Goal: Entertainment & Leisure: Browse casually

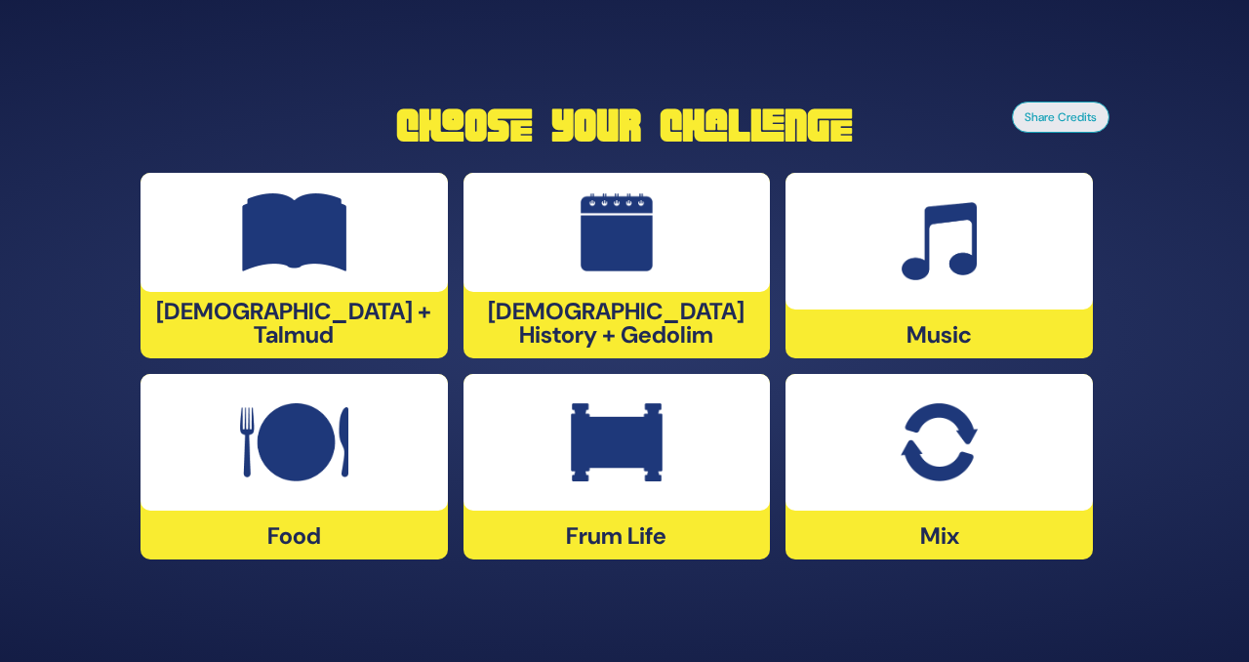
click at [891, 469] on div at bounding box center [939, 442] width 307 height 137
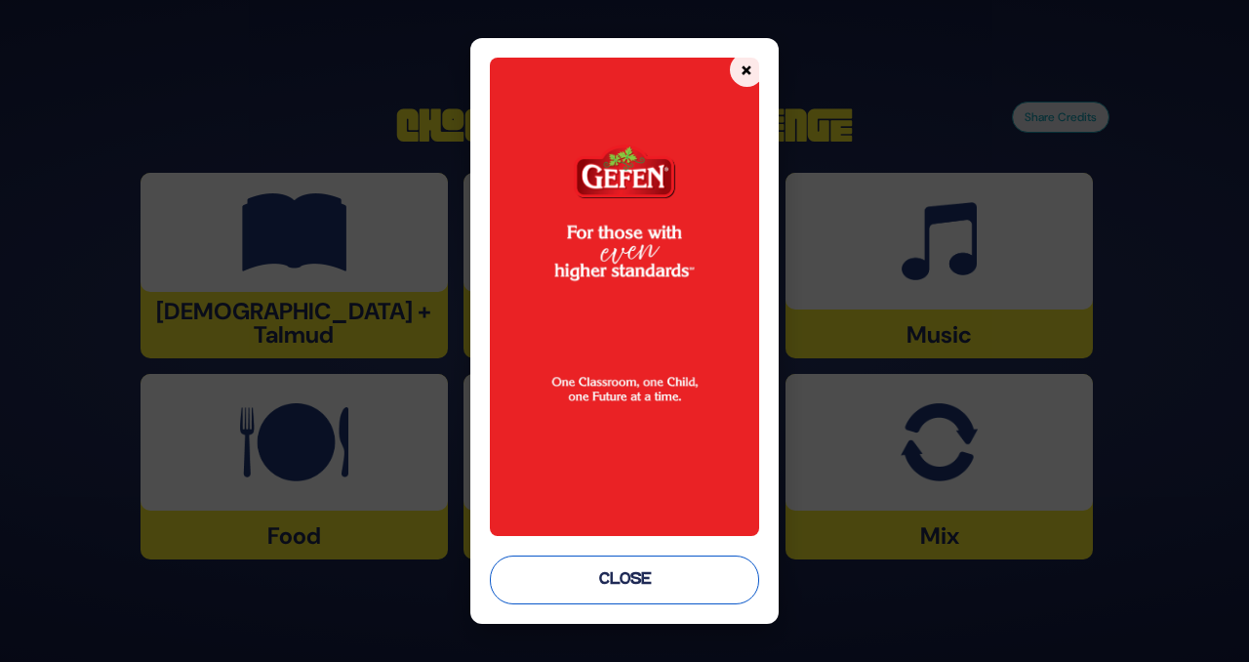
click at [571, 566] on button "Close" at bounding box center [624, 579] width 269 height 49
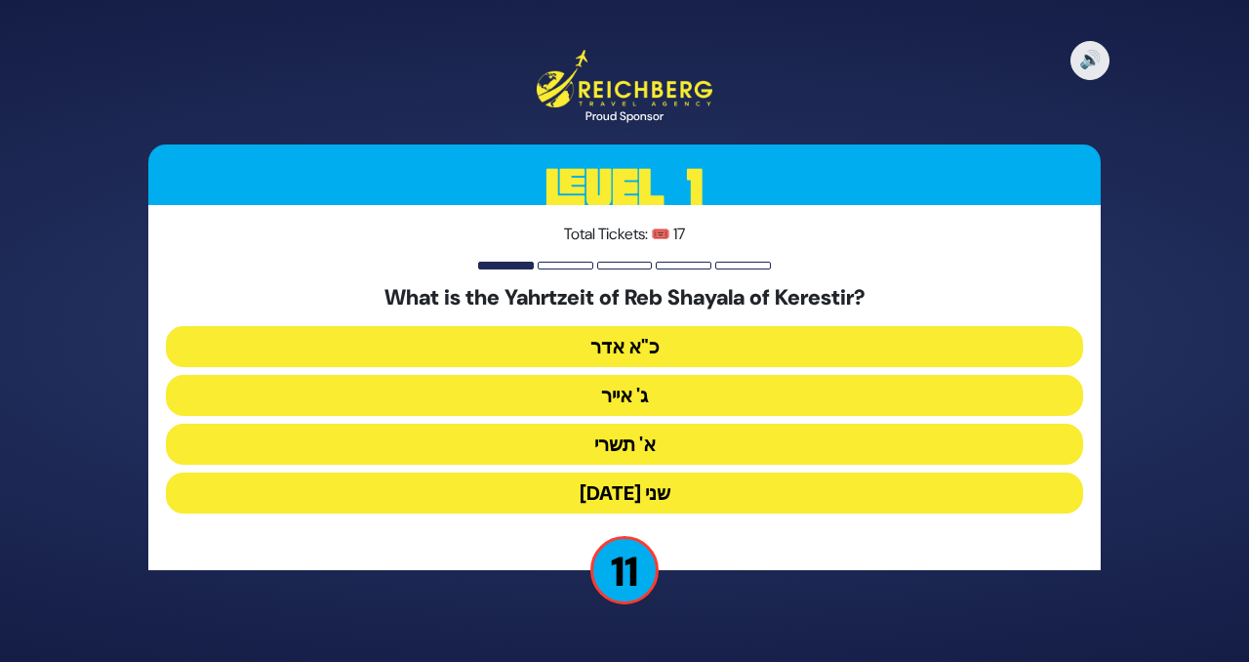
click at [575, 398] on button "ג' אייר" at bounding box center [624, 395] width 917 height 41
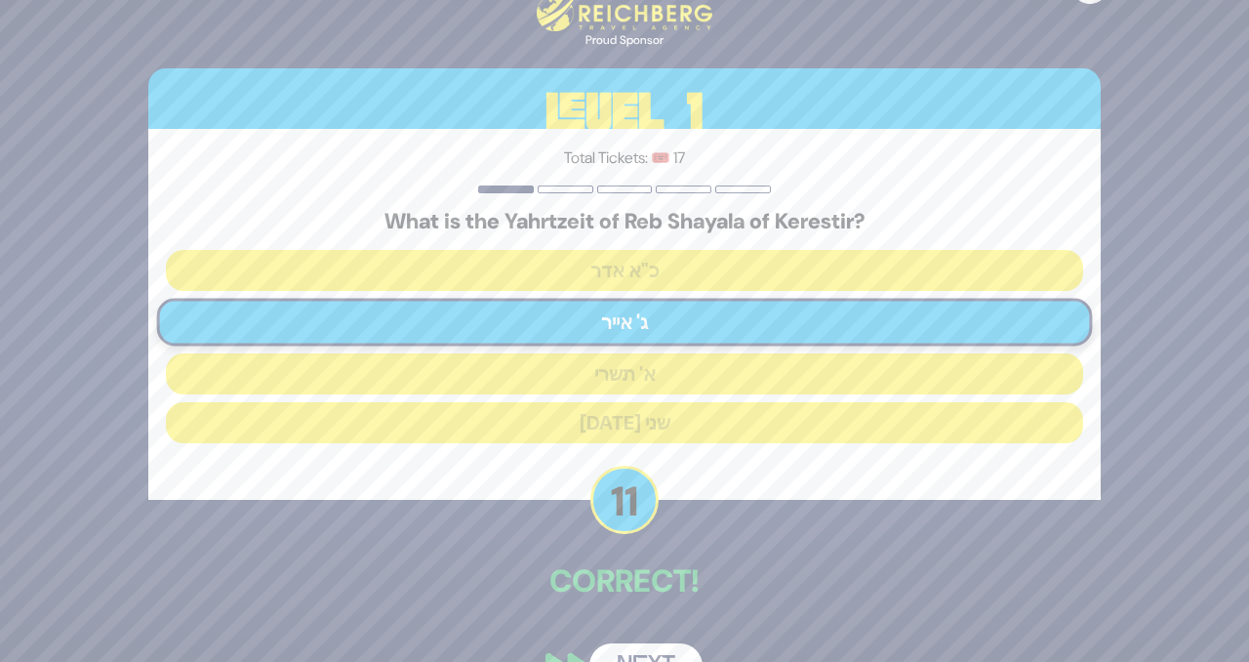
scroll to position [50, 0]
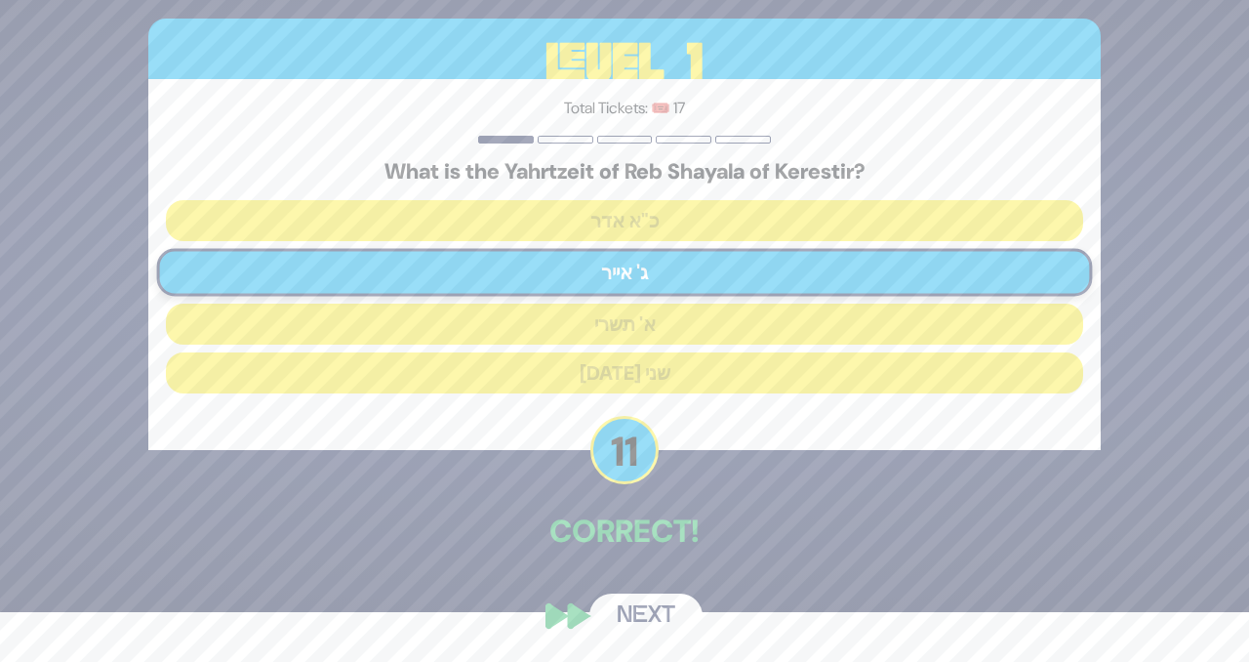
click at [639, 603] on button "Next" at bounding box center [645, 615] width 113 height 45
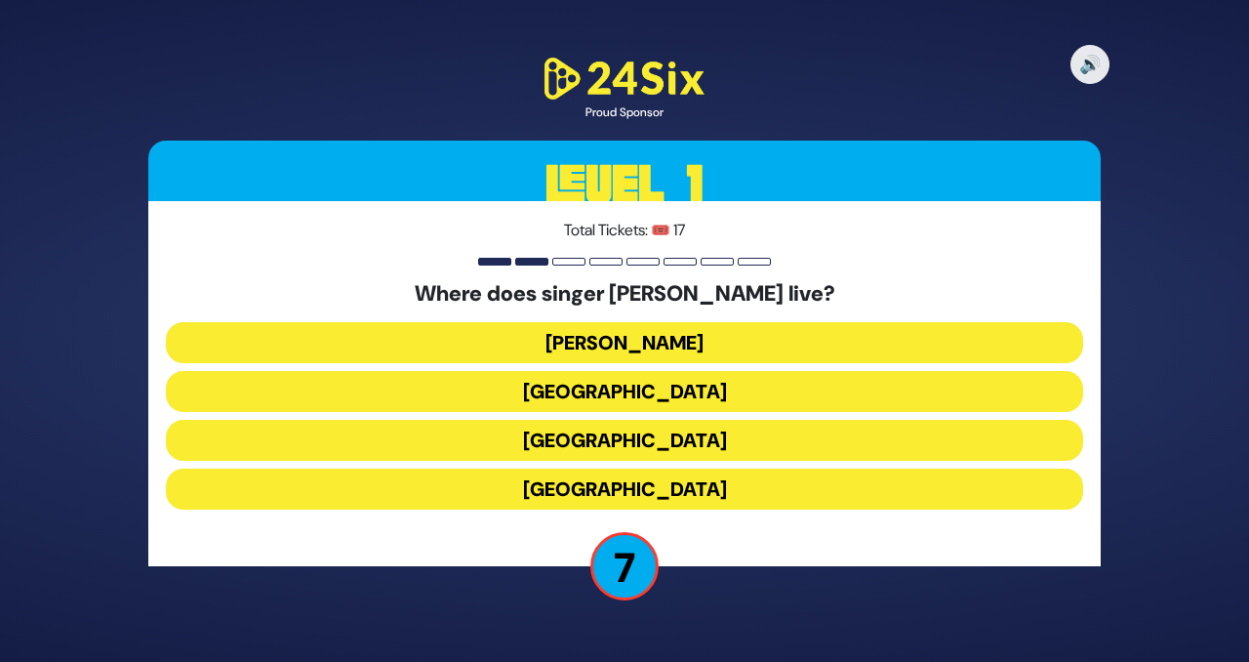
click at [549, 353] on button "[PERSON_NAME]" at bounding box center [624, 342] width 917 height 41
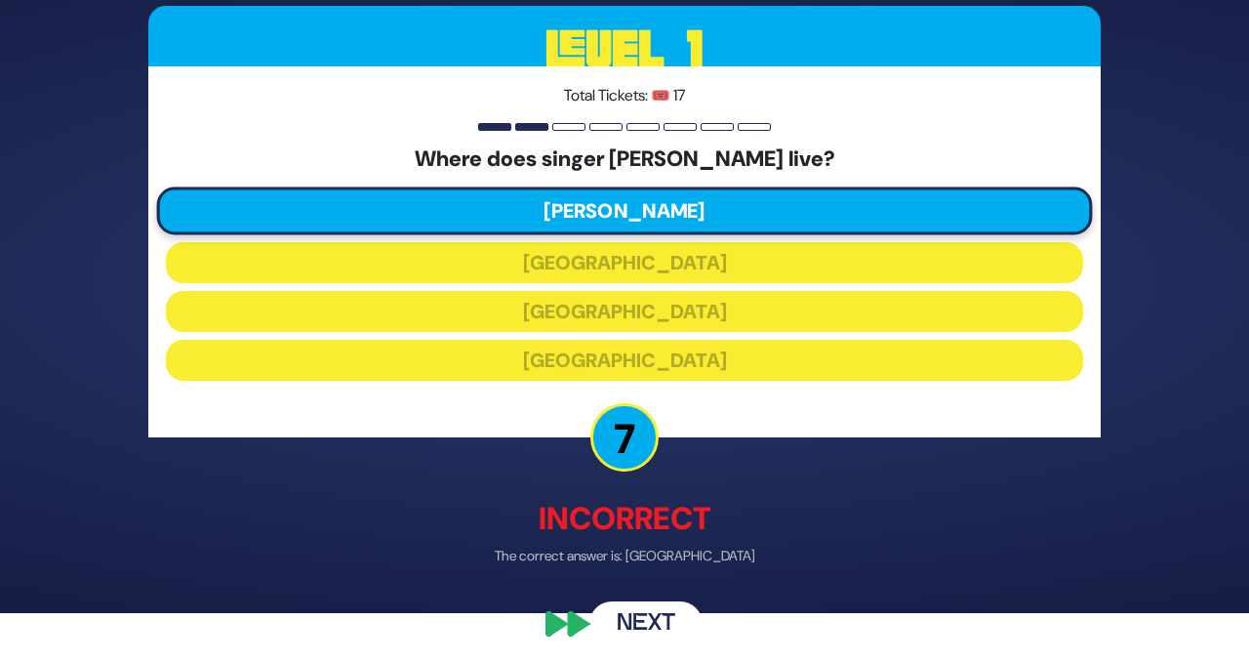
scroll to position [56, 0]
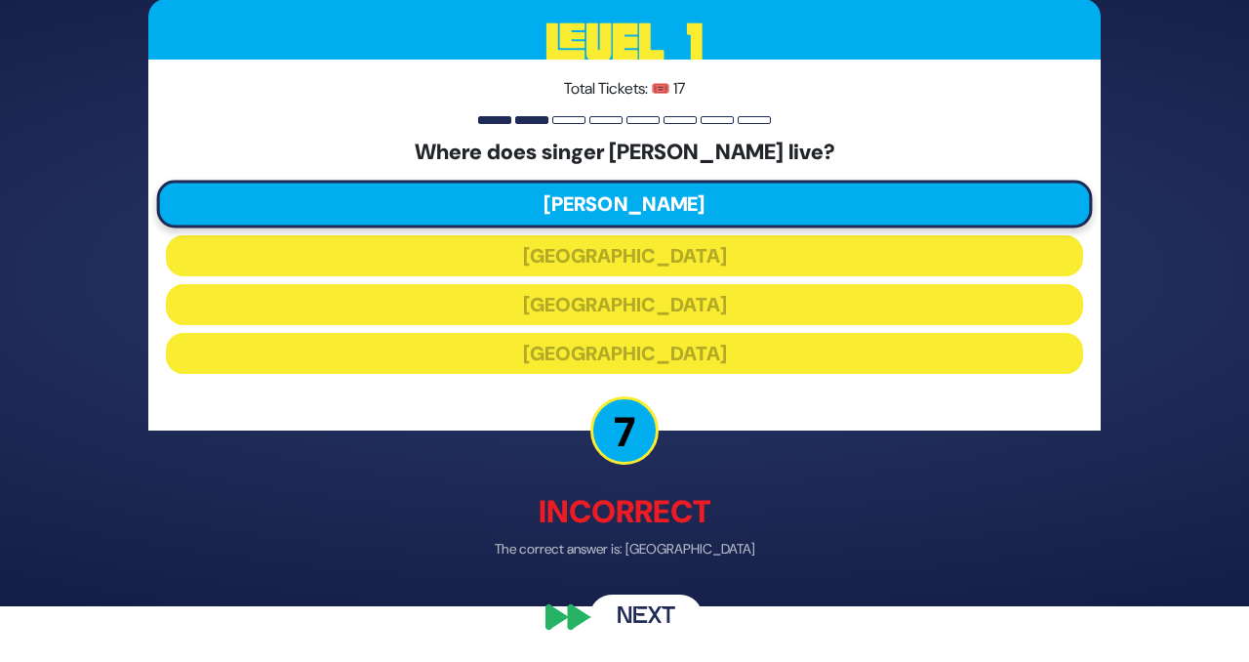
click at [634, 606] on button "Next" at bounding box center [645, 616] width 113 height 45
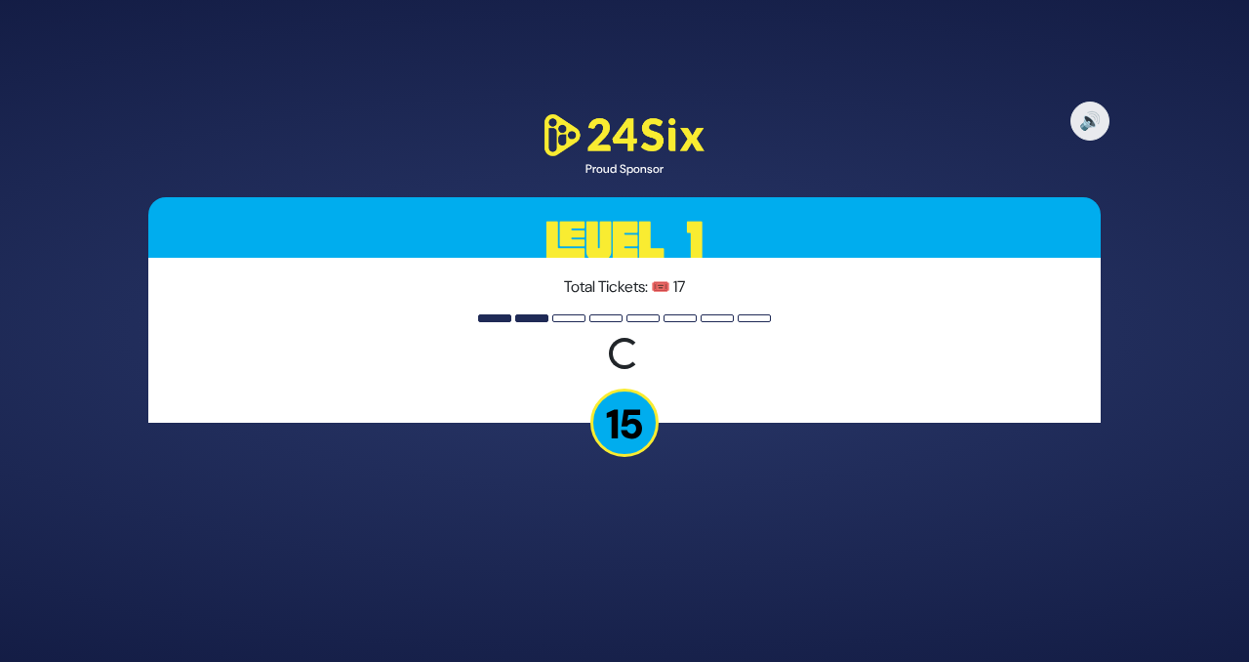
scroll to position [0, 0]
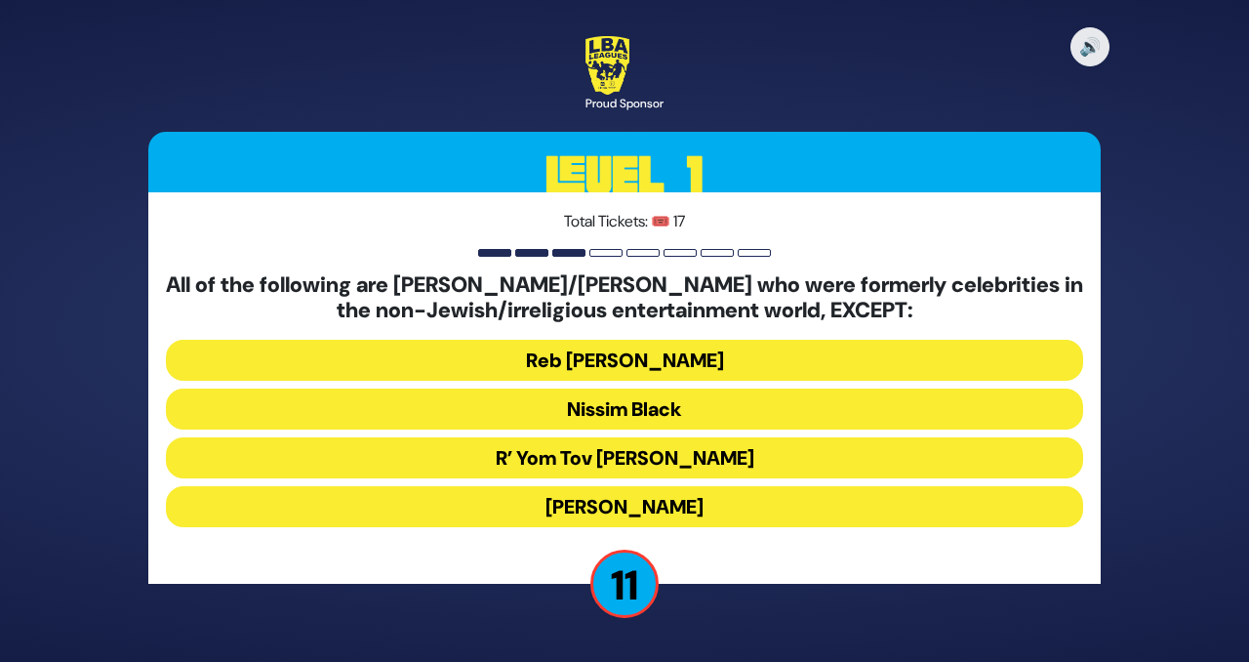
click at [562, 460] on button "R’ Yom Tov [PERSON_NAME]" at bounding box center [624, 457] width 917 height 41
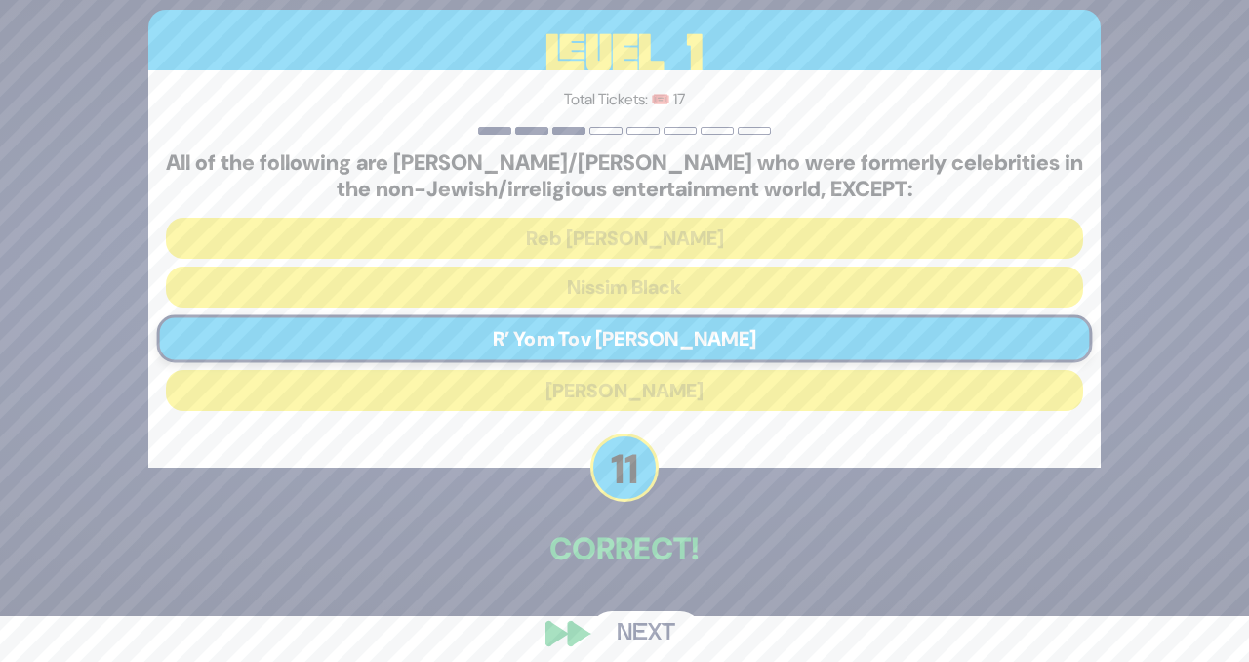
scroll to position [63, 0]
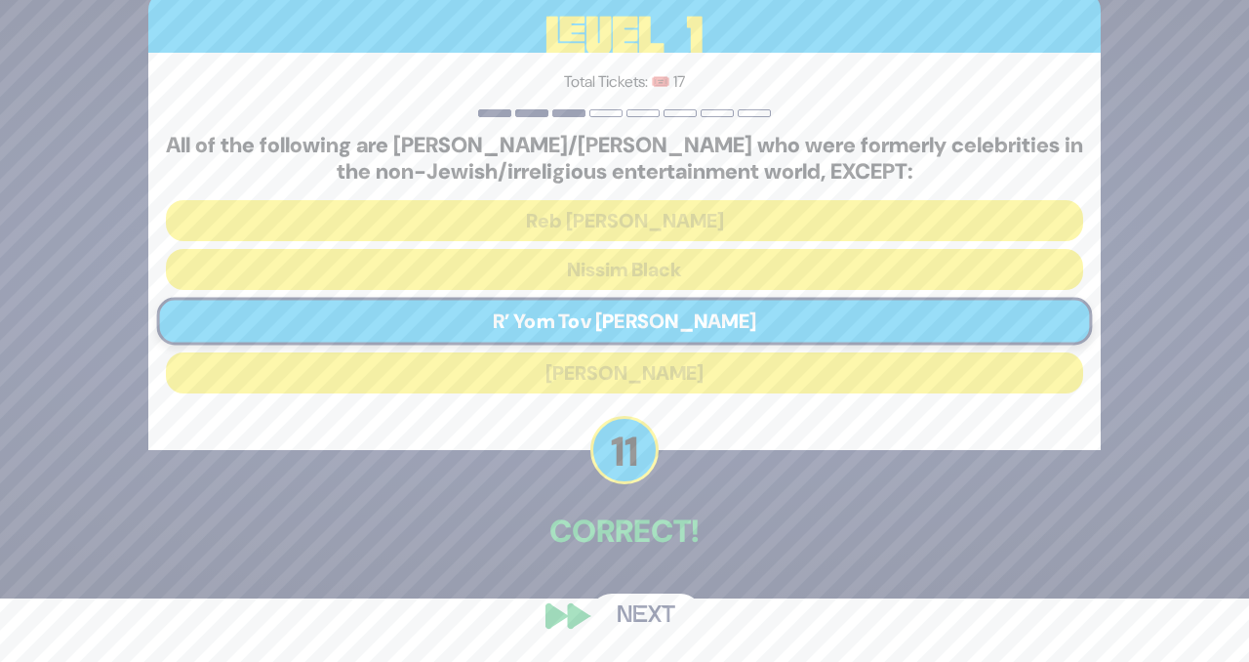
click at [644, 621] on button "Next" at bounding box center [645, 615] width 113 height 45
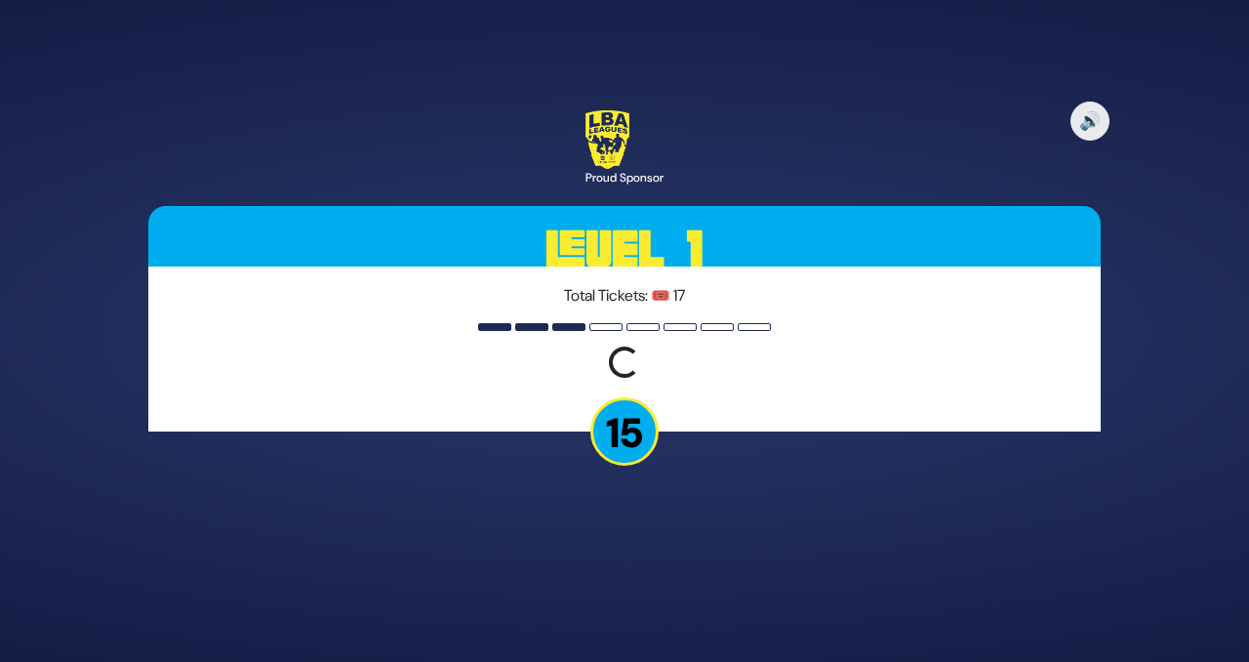
scroll to position [0, 0]
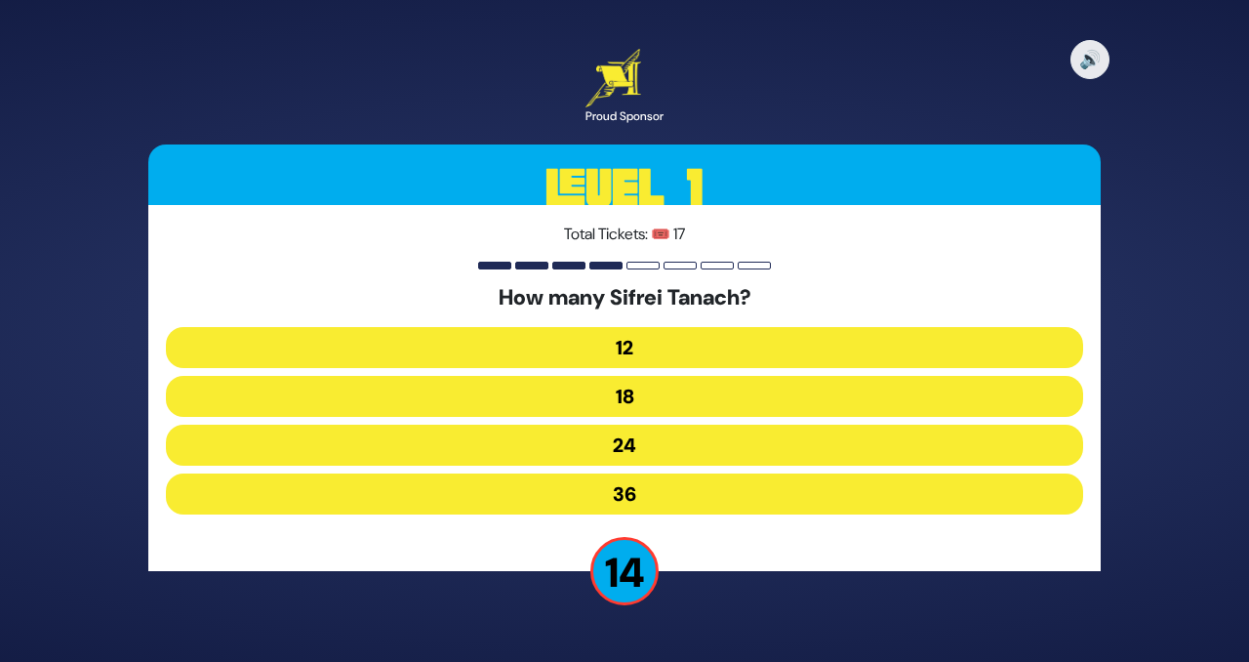
click at [629, 441] on button "24" at bounding box center [624, 444] width 917 height 41
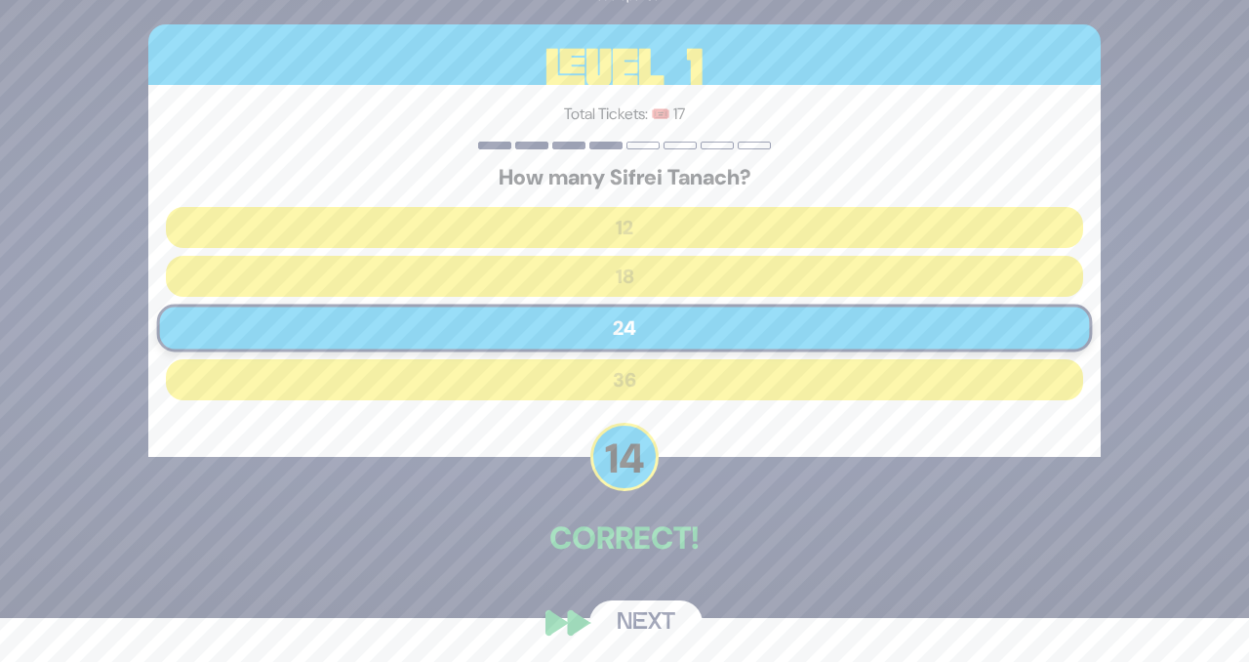
scroll to position [50, 0]
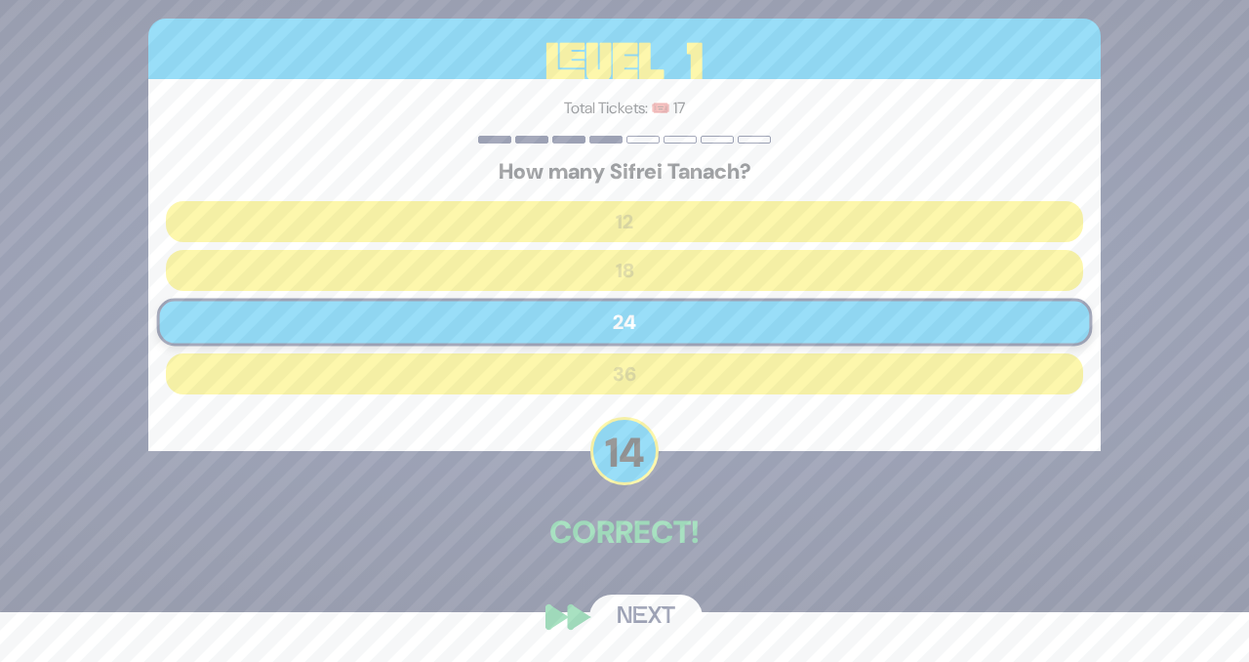
click at [655, 608] on button "Next" at bounding box center [645, 616] width 113 height 45
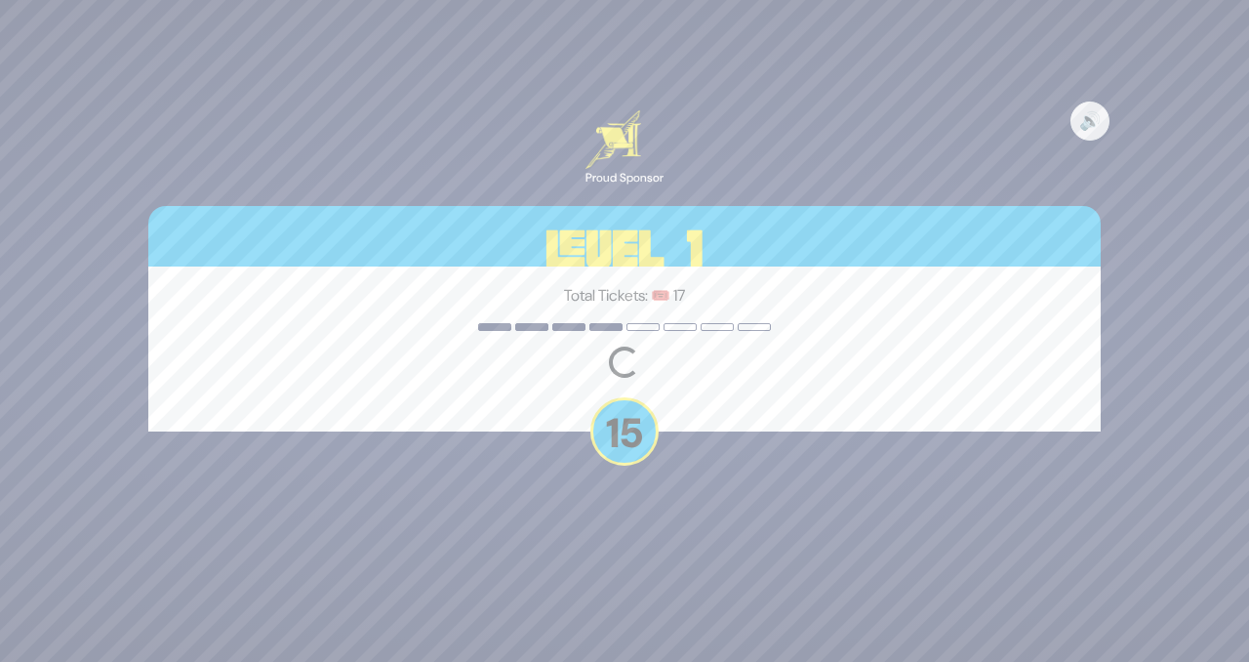
scroll to position [0, 0]
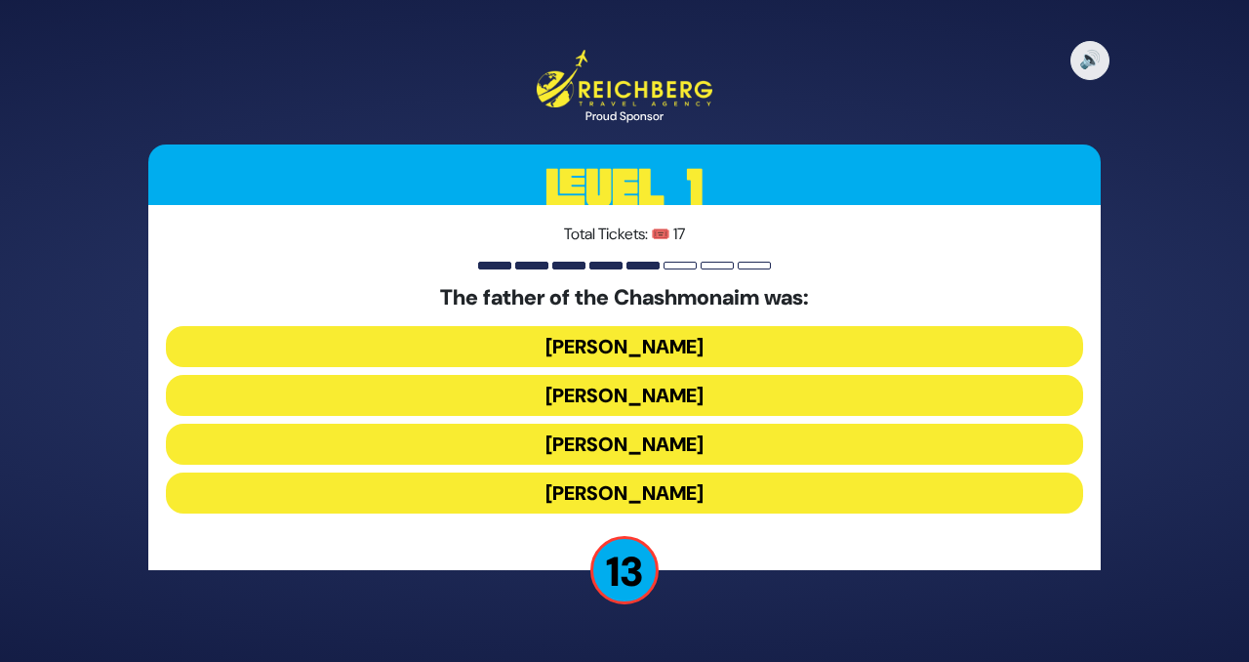
click at [736, 343] on button "[PERSON_NAME]" at bounding box center [624, 346] width 917 height 41
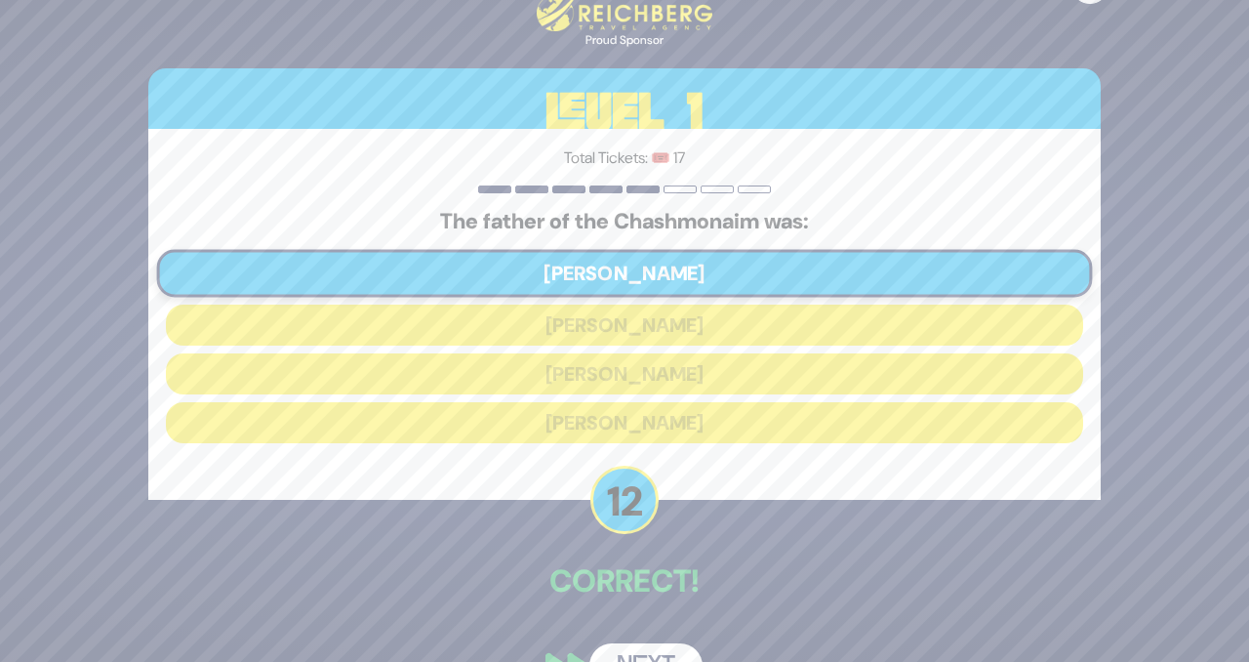
click at [657, 655] on button "Next" at bounding box center [645, 665] width 113 height 45
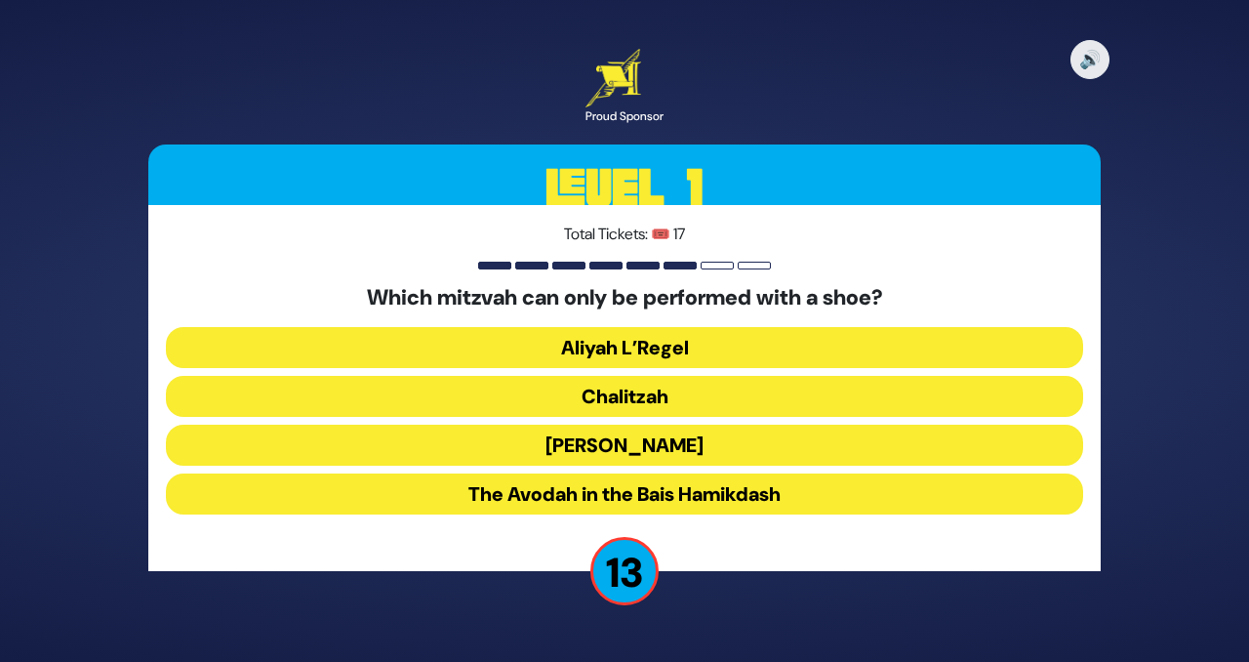
click at [693, 388] on button "Chalitzah" at bounding box center [624, 396] width 917 height 41
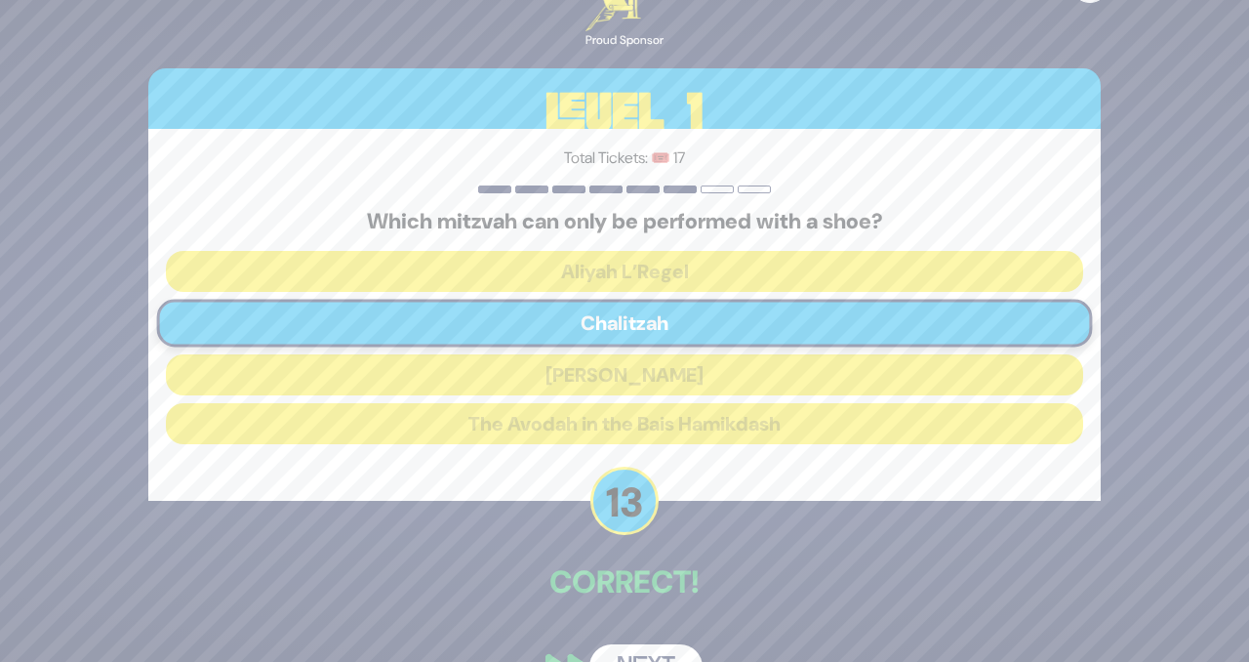
click at [664, 656] on button "Next" at bounding box center [645, 666] width 113 height 45
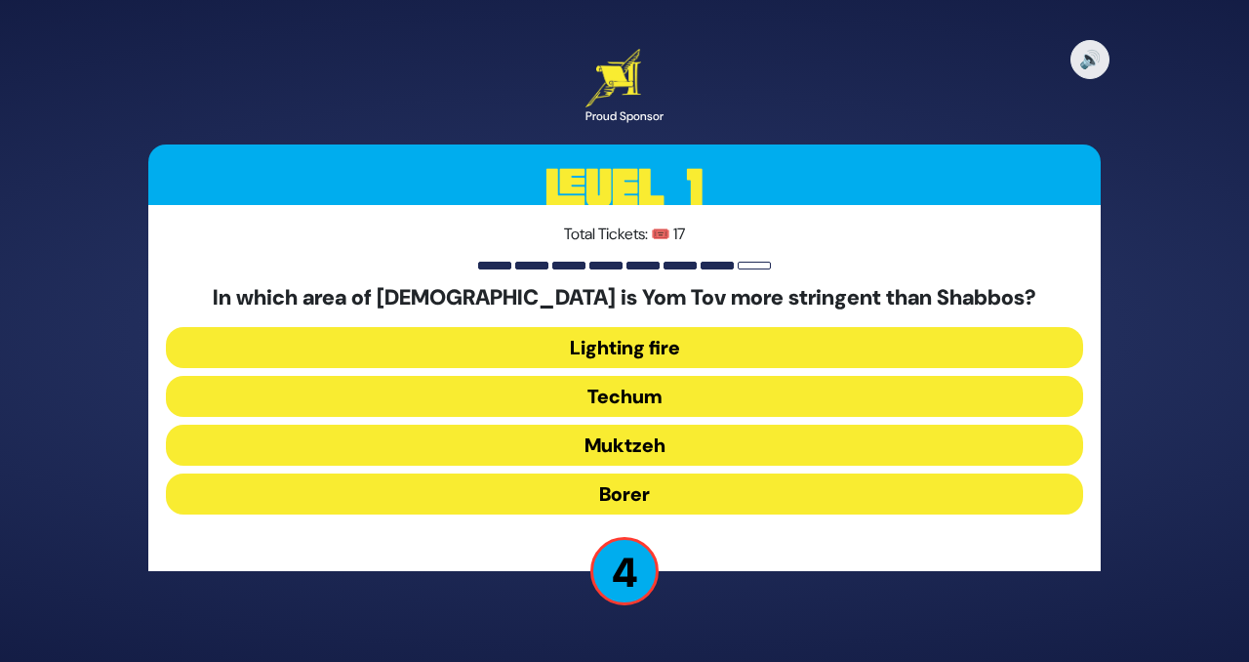
click at [672, 399] on button "Techum" at bounding box center [624, 396] width 917 height 41
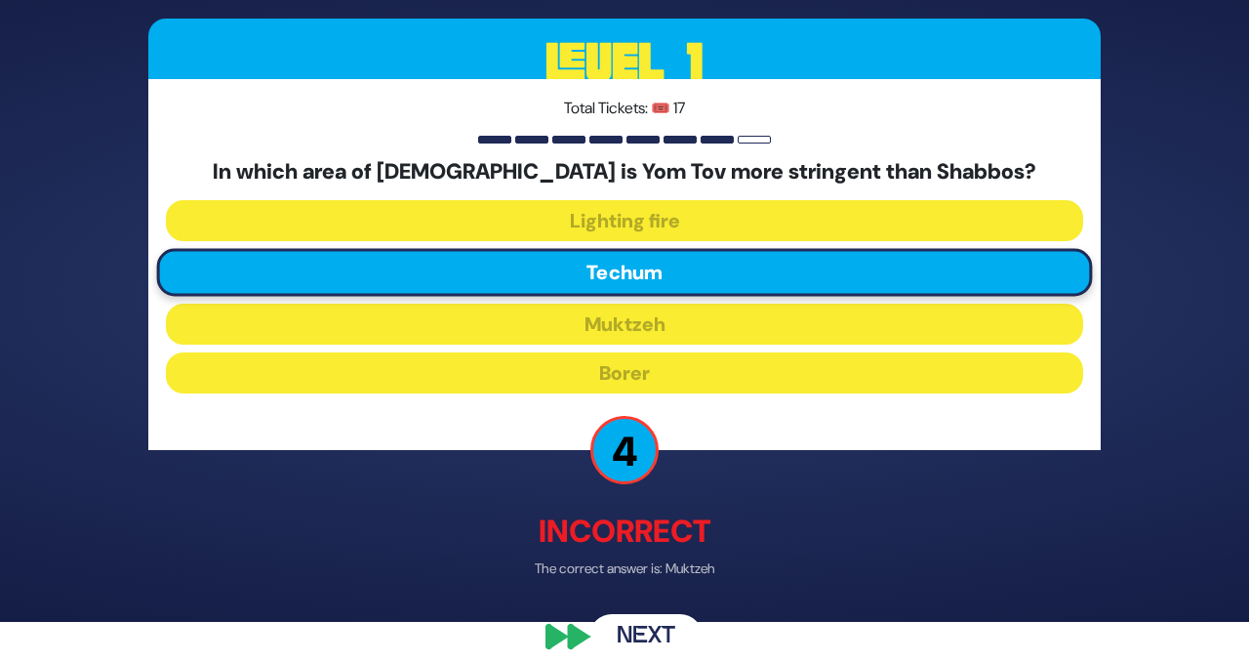
scroll to position [59, 0]
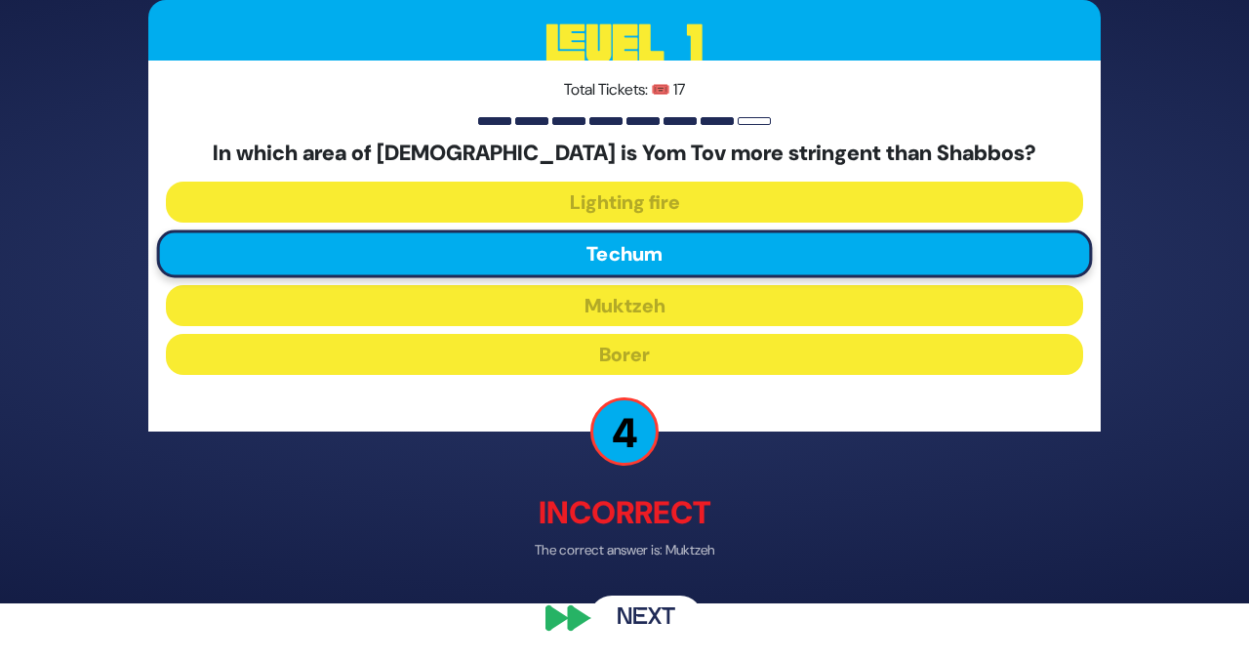
click at [659, 615] on button "Next" at bounding box center [645, 617] width 113 height 45
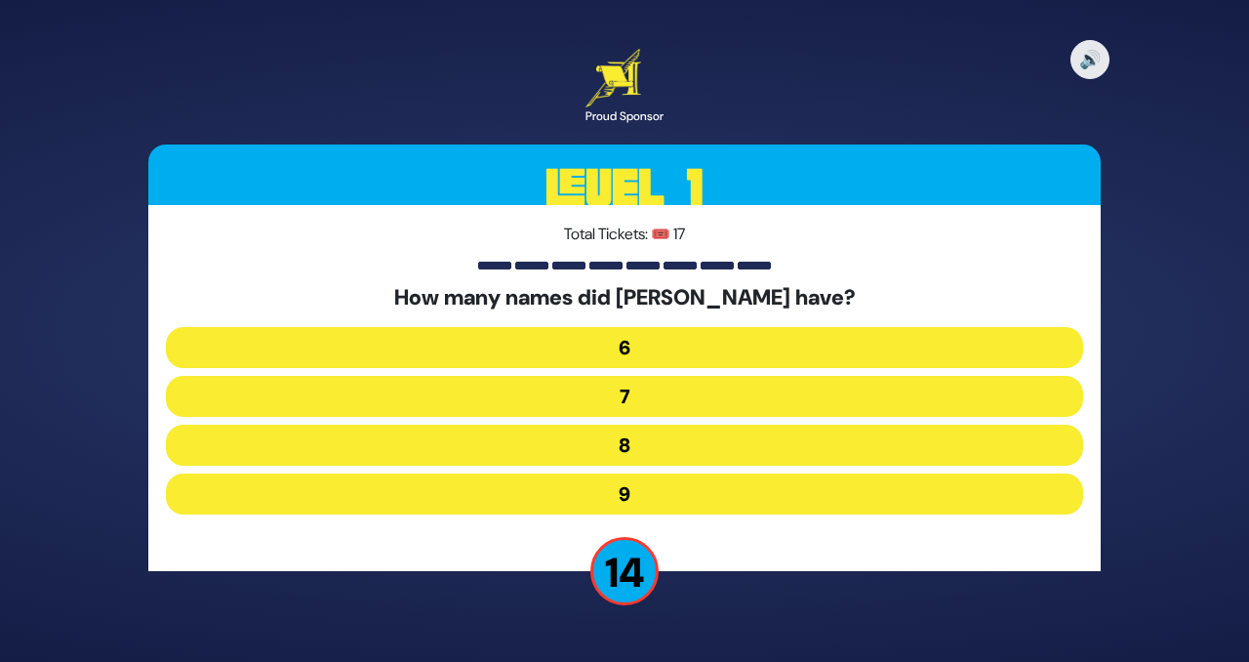
click at [681, 352] on button "6" at bounding box center [624, 347] width 917 height 41
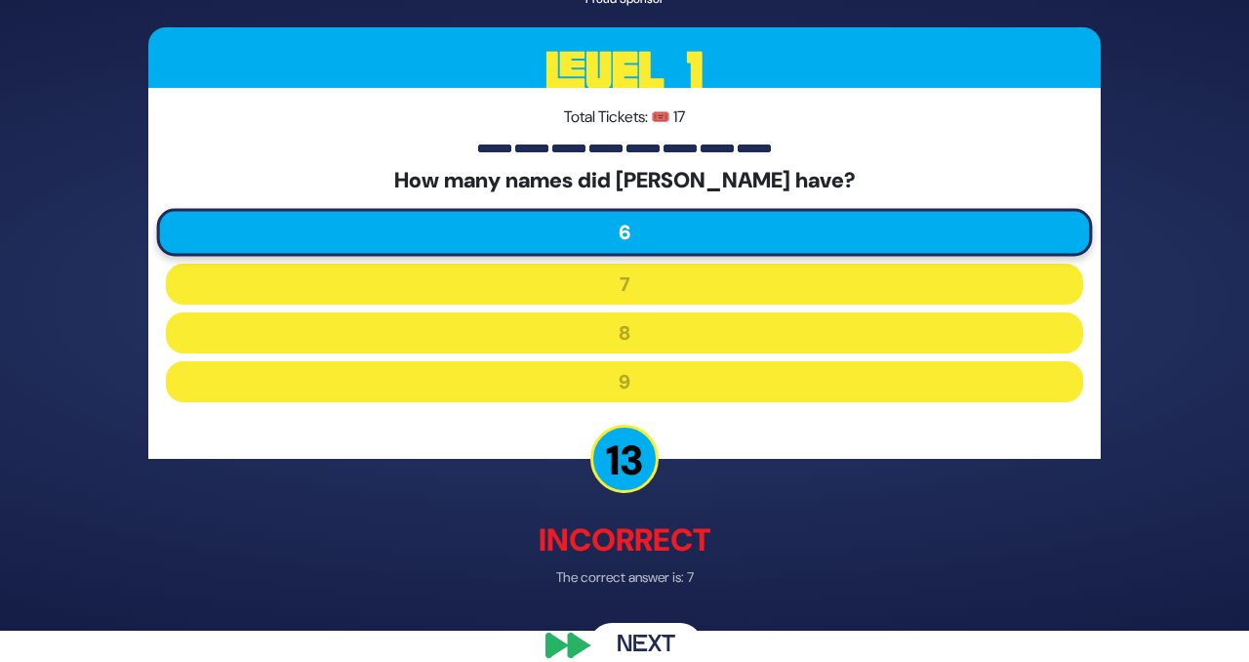
scroll to position [60, 0]
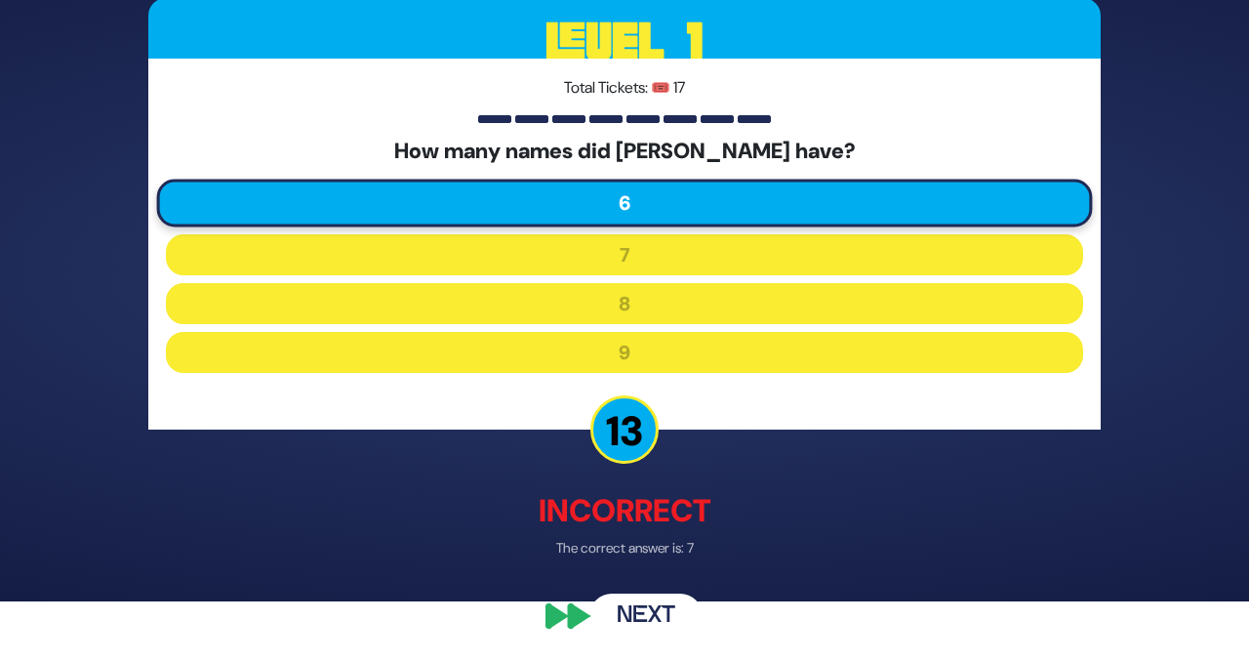
click at [653, 606] on button "Next" at bounding box center [645, 615] width 113 height 45
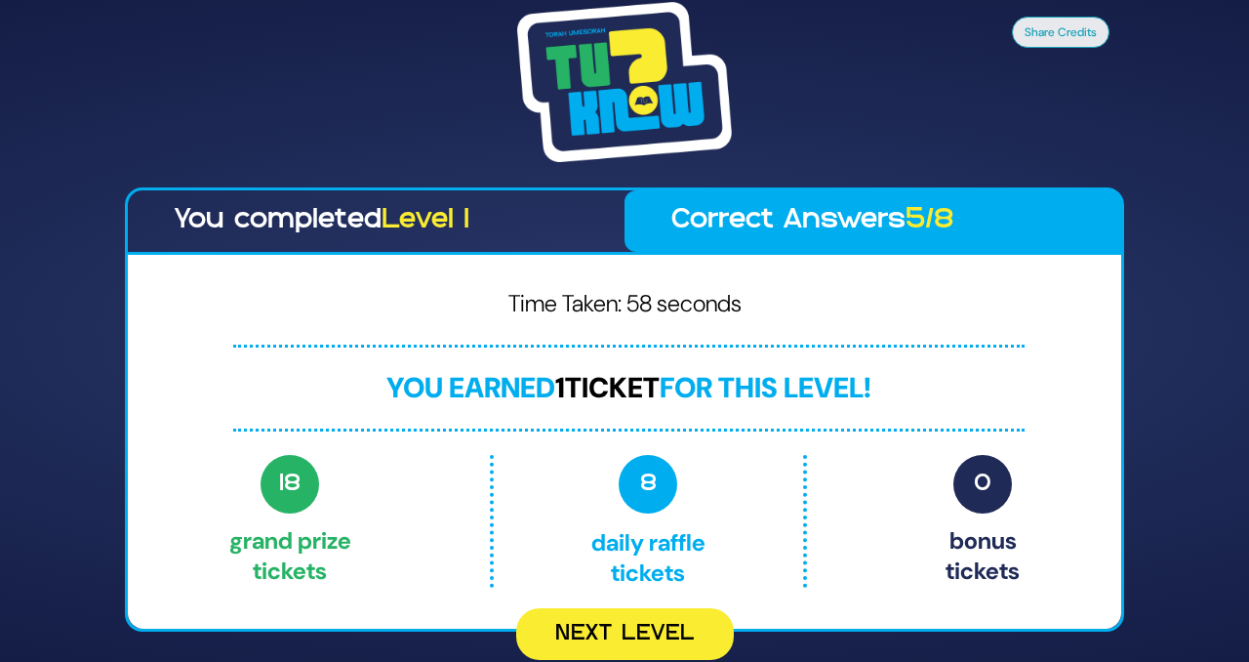
scroll to position [0, 0]
